Goal: Find specific page/section: Find specific page/section

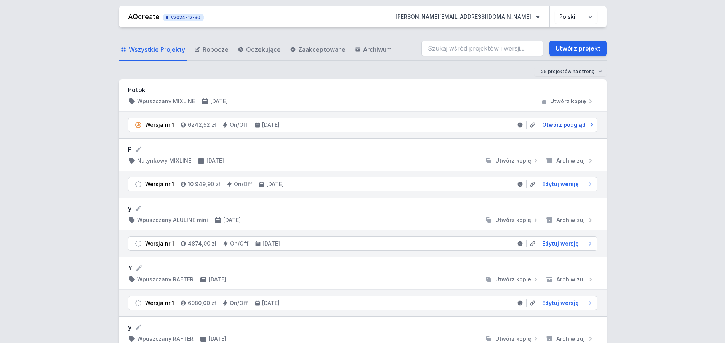
click at [566, 124] on span "Otwórz podgląd" at bounding box center [563, 125] width 43 height 8
select select "3000"
select select "2"
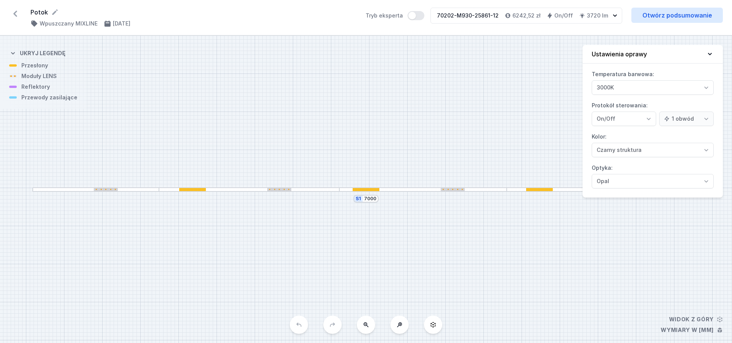
click at [498, 16] on div "70202-M930-25861-12" at bounding box center [468, 16] width 62 height 8
click at [686, 17] on link "Otwórz podsumowanie" at bounding box center [676, 15] width 91 height 15
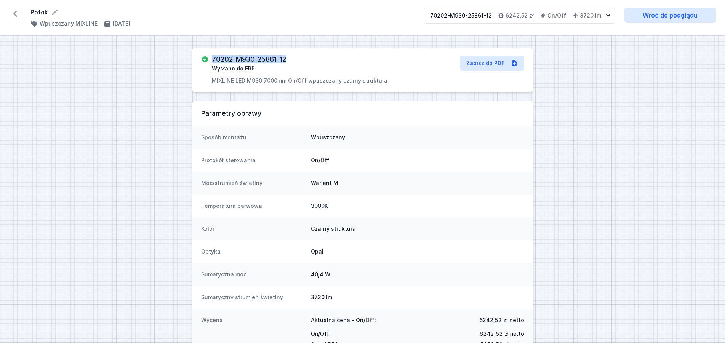
drag, startPoint x: 287, startPoint y: 58, endPoint x: 213, endPoint y: 57, distance: 73.9
click at [213, 57] on h3 "70202-M930-25861-12" at bounding box center [249, 60] width 74 height 8
copy h3 "70202-M930-25861-12"
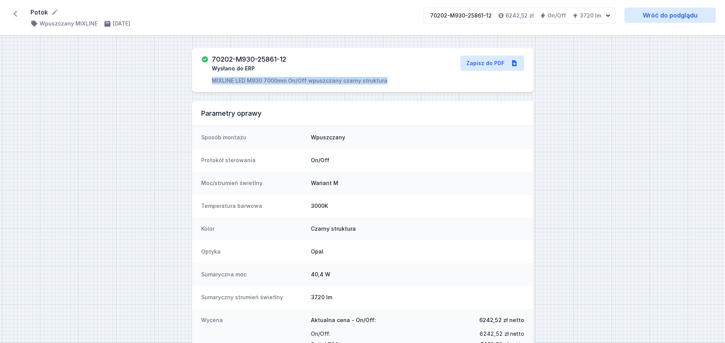
drag, startPoint x: 213, startPoint y: 80, endPoint x: 382, endPoint y: 80, distance: 169.2
click at [382, 80] on div "70202-M930-25861-12 Wysłano do ERP MIXLINE LED M930 7000mm On/Off wpuszczany cz…" at bounding box center [308, 70] width 215 height 29
copy p "MIXLINE LED M930 7000mm On/Off wpuszczany czarny struktura"
drag, startPoint x: 482, startPoint y: 321, endPoint x: 503, endPoint y: 325, distance: 22.1
click at [503, 325] on div "Aktualna cena - On/Off: 6242,52 zł netto" at bounding box center [417, 323] width 213 height 12
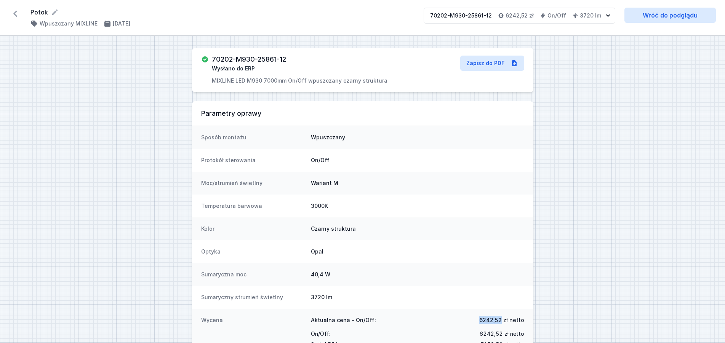
copy span "6242,52"
drag, startPoint x: 290, startPoint y: 61, endPoint x: 212, endPoint y: 59, distance: 77.8
click at [211, 59] on div "70202-M930-25861-12 Wysłano do ERP MIXLINE LED M930 7000mm On/Off wpuszczany cz…" at bounding box center [308, 70] width 215 height 29
click at [213, 59] on h3 "70202-M930-25861-12" at bounding box center [249, 60] width 74 height 8
drag, startPoint x: 288, startPoint y: 58, endPoint x: 223, endPoint y: 58, distance: 65.2
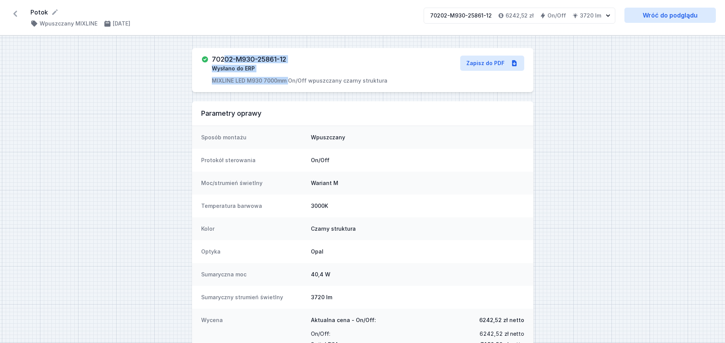
click at [223, 58] on div "70202-M930-25861-12 Wysłano do ERP MIXLINE LED M930 7000mm On/Off wpuszczany cz…" at bounding box center [300, 70] width 176 height 29
click at [223, 58] on h3 "70202-M930-25861-12" at bounding box center [249, 60] width 74 height 8
drag, startPoint x: 213, startPoint y: 58, endPoint x: 287, endPoint y: 57, distance: 73.5
click at [286, 57] on h3 "70202-M930-25861-12" at bounding box center [249, 60] width 74 height 8
copy h3 "70202-M930-25861-12"
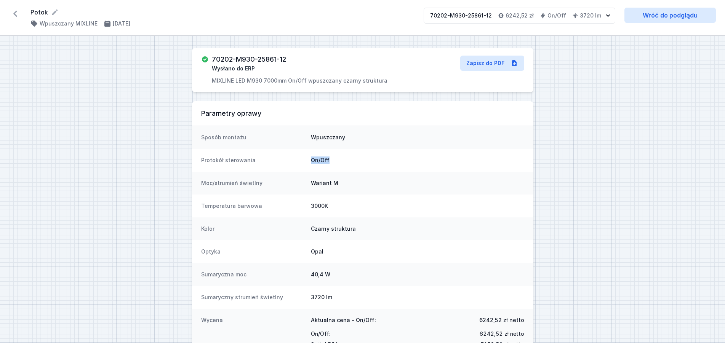
drag, startPoint x: 330, startPoint y: 159, endPoint x: 313, endPoint y: 158, distance: 16.8
click at [313, 158] on dd "On/Off" at bounding box center [417, 161] width 213 height 8
click at [312, 159] on dd "On/Off" at bounding box center [417, 161] width 213 height 8
drag, startPoint x: 311, startPoint y: 159, endPoint x: 331, endPoint y: 163, distance: 20.6
click at [331, 163] on div "Protokół sterowania On/Off" at bounding box center [362, 160] width 341 height 23
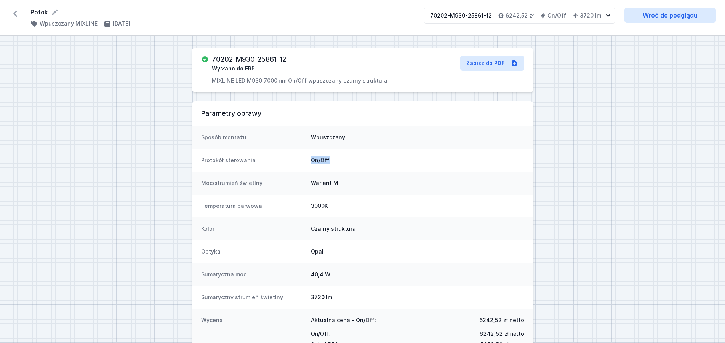
copy dd "On/Off"
click at [18, 14] on icon at bounding box center [15, 14] width 12 height 12
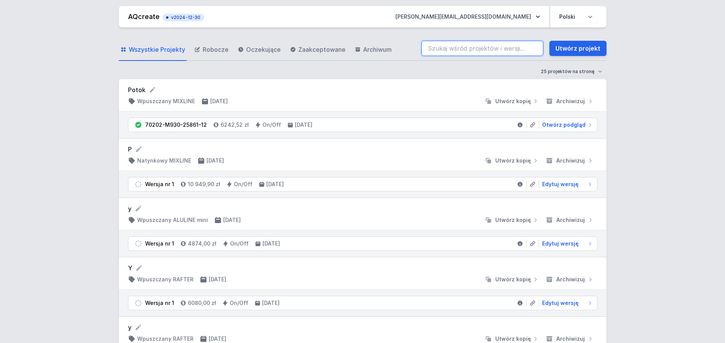
click at [444, 48] on input "search" at bounding box center [482, 48] width 122 height 15
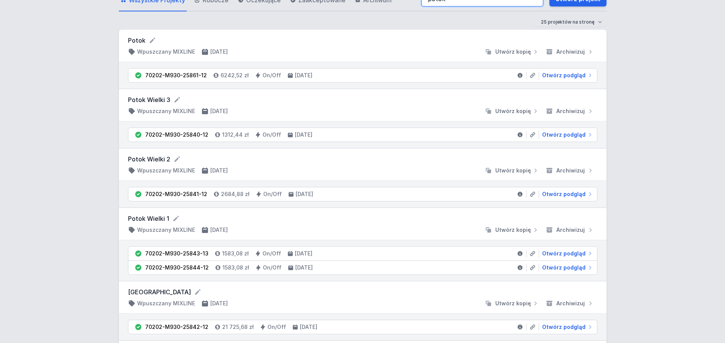
scroll to position [78, 0]
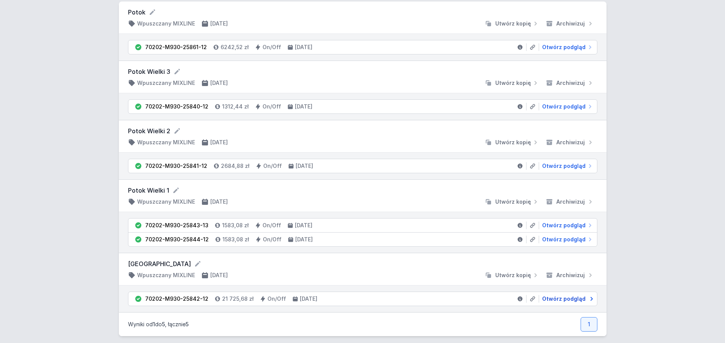
type input "potok"
click at [565, 295] on span "Otwórz podgląd" at bounding box center [563, 299] width 43 height 8
select select "3000"
select select "2"
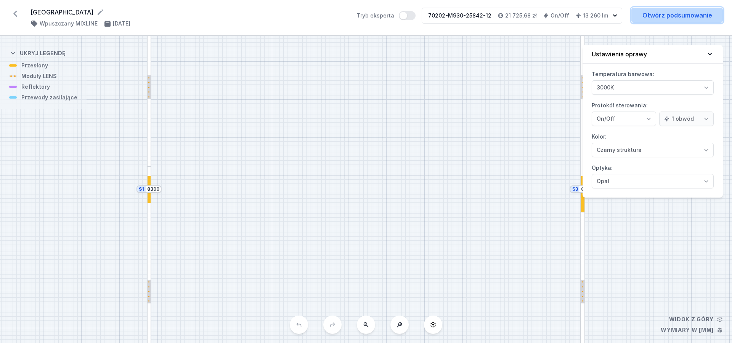
click at [685, 14] on link "Otwórz podsumowanie" at bounding box center [676, 15] width 91 height 15
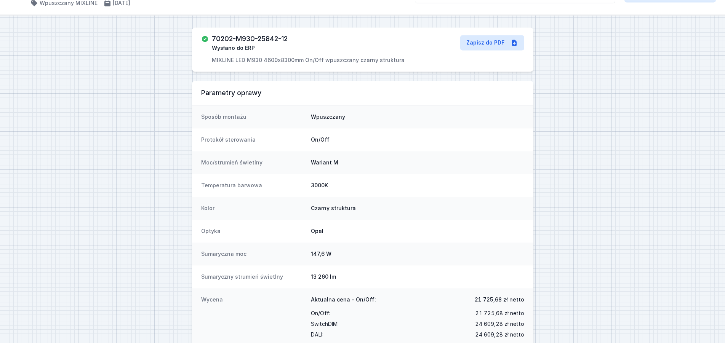
scroll to position [37, 0]
